Goal: Obtain resource: Download file/media

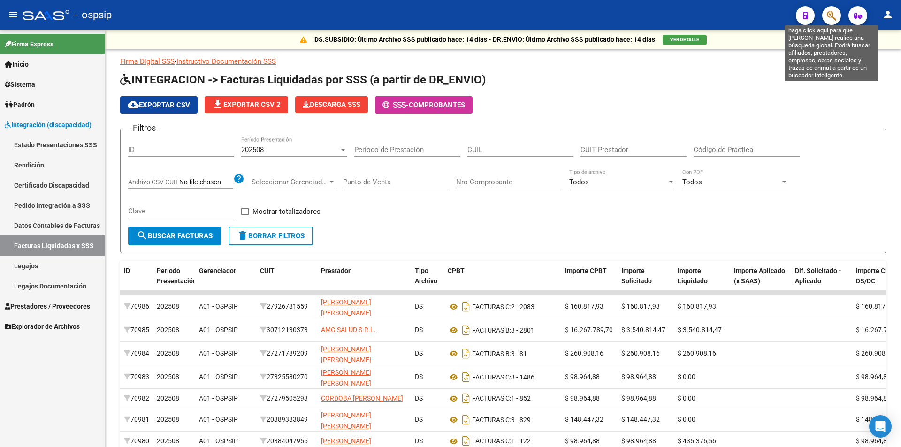
click at [834, 15] on icon "button" at bounding box center [831, 15] width 9 height 11
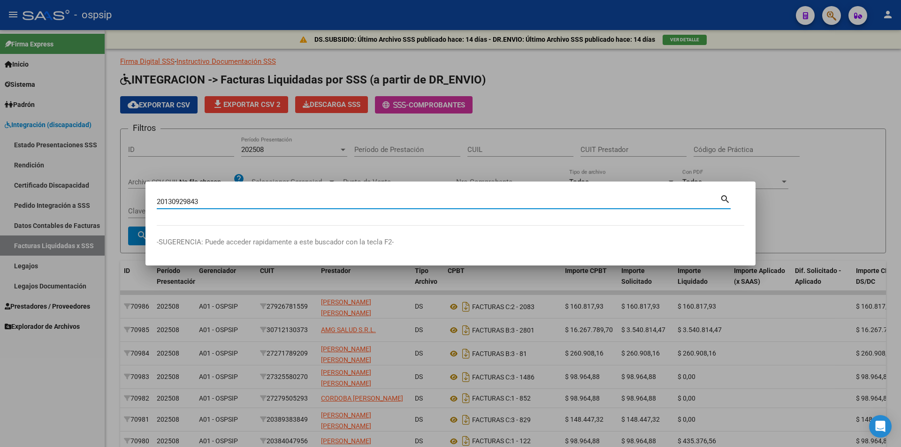
type input "20130929843"
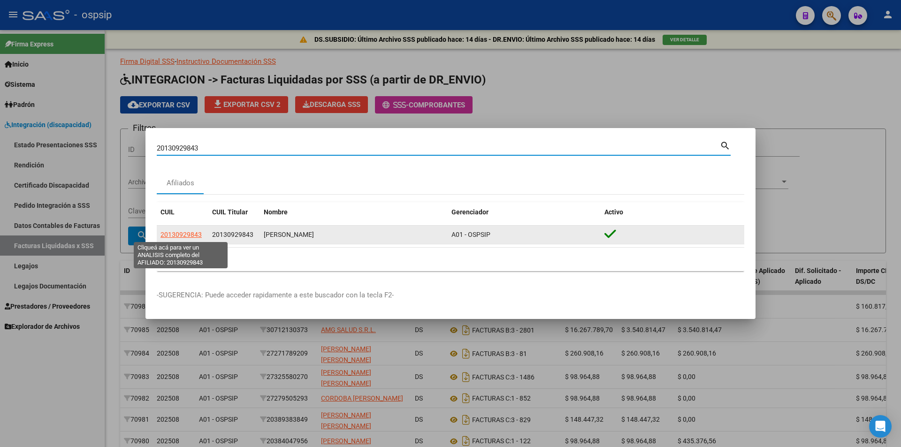
click at [165, 235] on span "20130929843" at bounding box center [181, 235] width 41 height 8
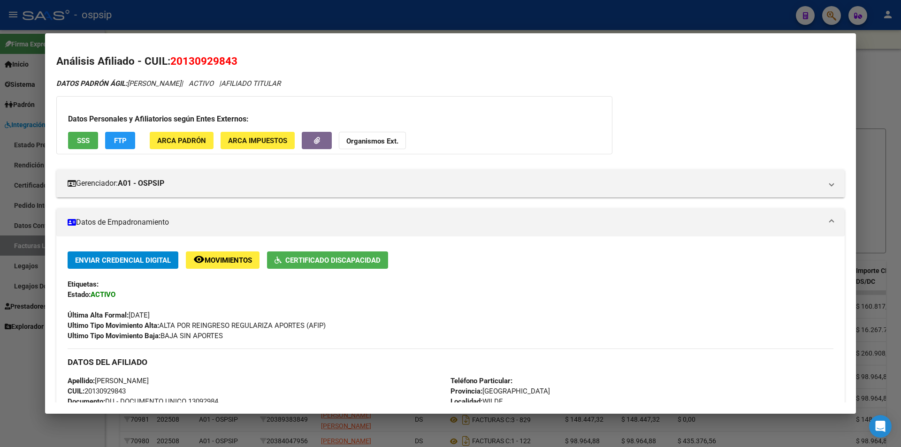
click at [342, 264] on span "Certificado Discapacidad" at bounding box center [332, 260] width 95 height 8
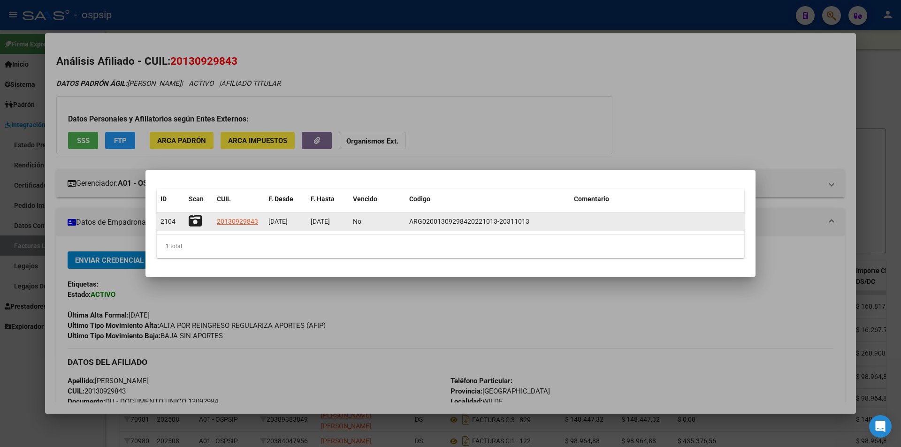
click at [195, 218] on icon at bounding box center [195, 221] width 13 height 13
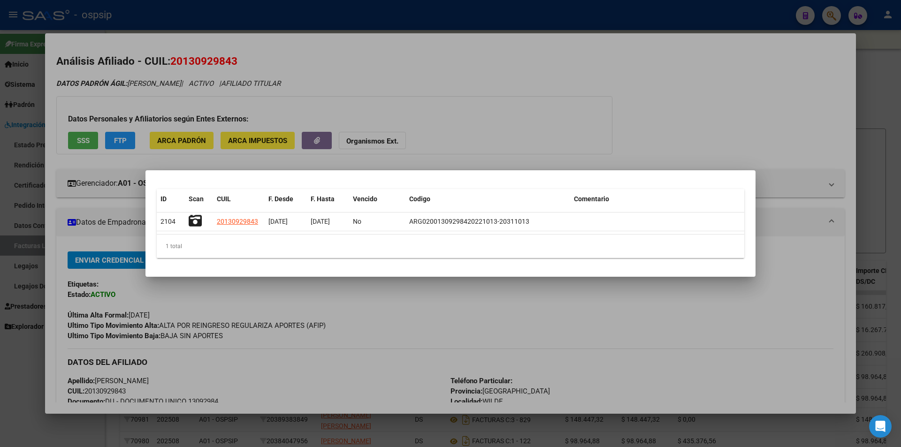
click at [172, 291] on div at bounding box center [450, 223] width 901 height 447
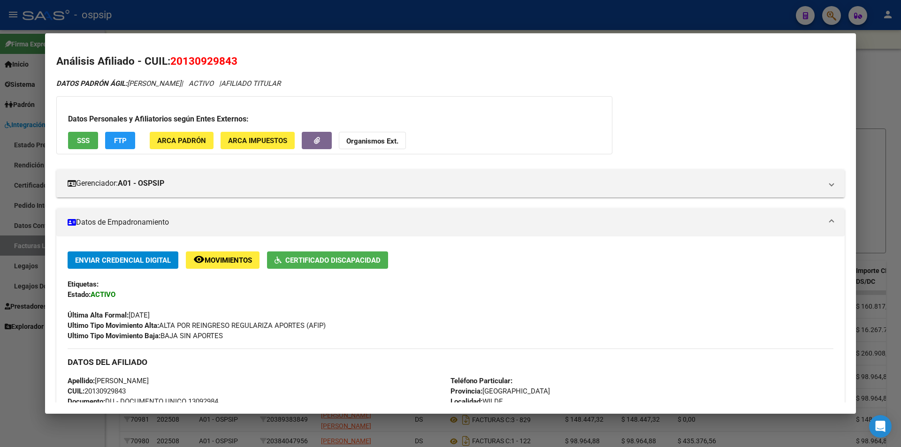
click at [89, 141] on span "SSS" at bounding box center [83, 141] width 13 height 8
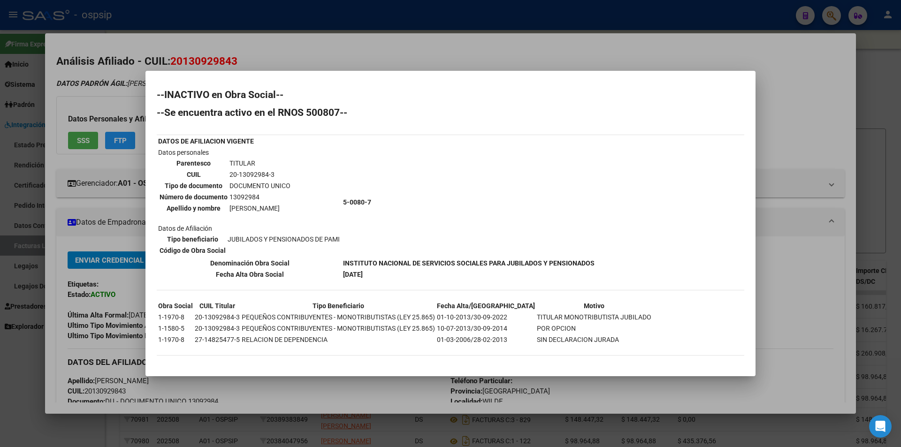
drag, startPoint x: 305, startPoint y: 60, endPoint x: 297, endPoint y: 31, distance: 29.2
click at [306, 60] on div at bounding box center [450, 223] width 901 height 447
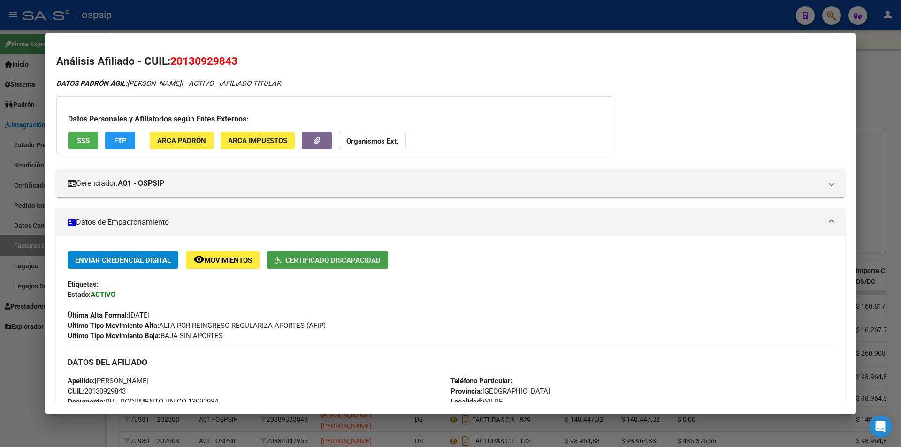
click at [329, 258] on span "Certificado Discapacidad" at bounding box center [332, 260] width 95 height 8
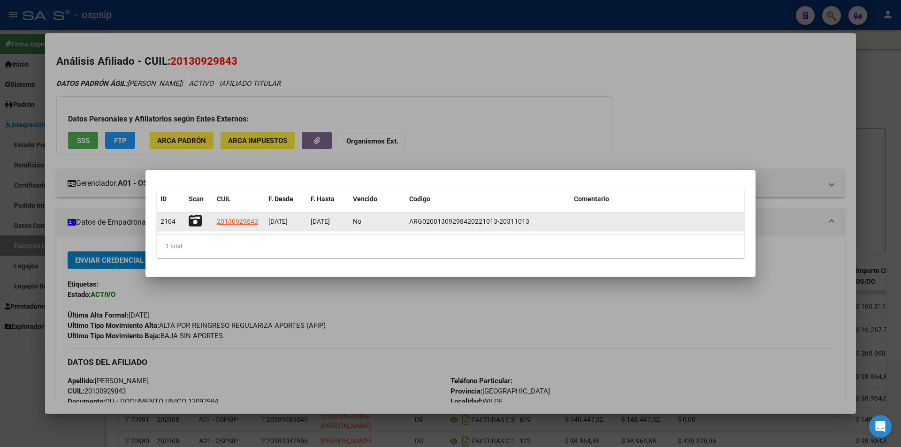
click at [192, 222] on icon at bounding box center [195, 221] width 13 height 13
